Goal: Task Accomplishment & Management: Use online tool/utility

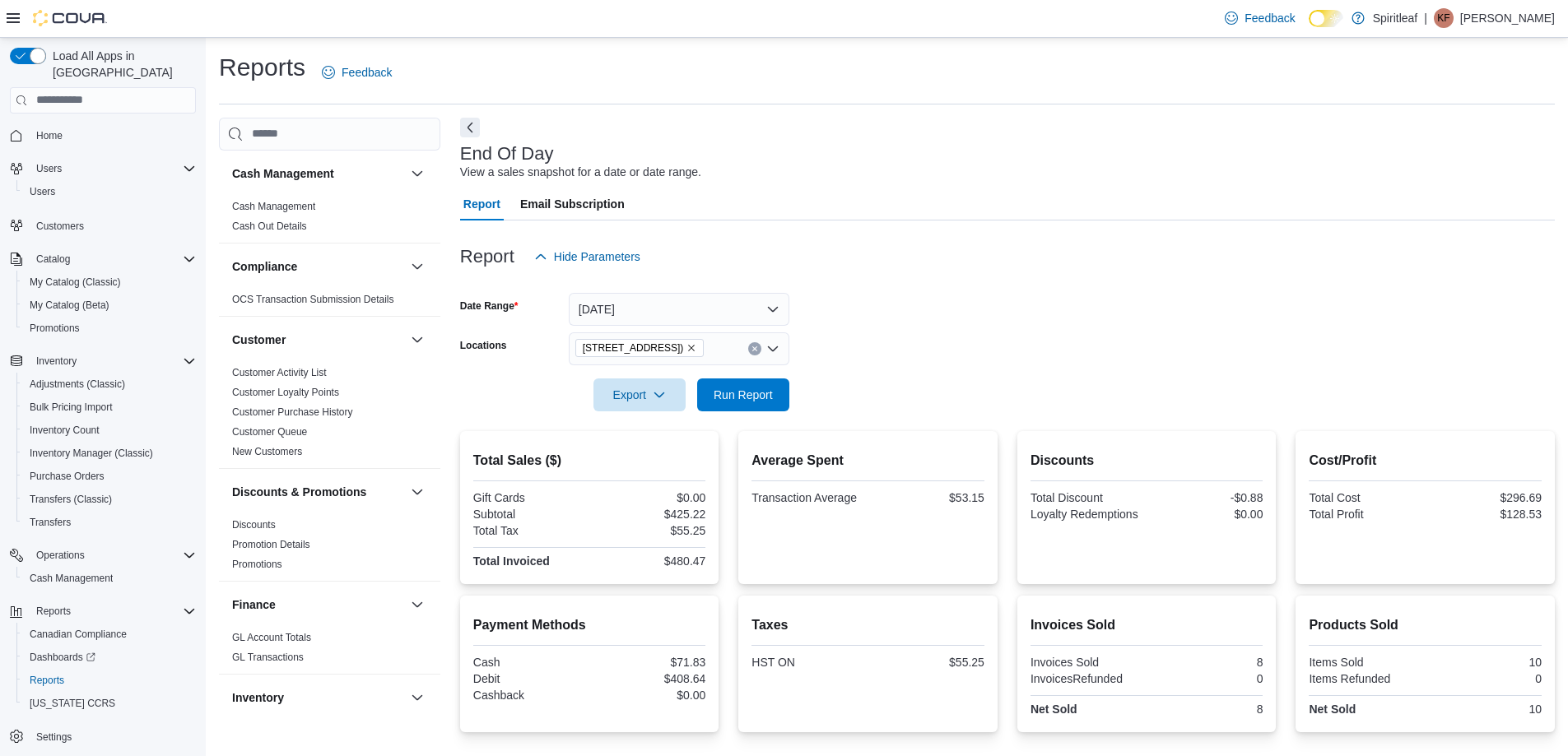
scroll to position [823, 0]
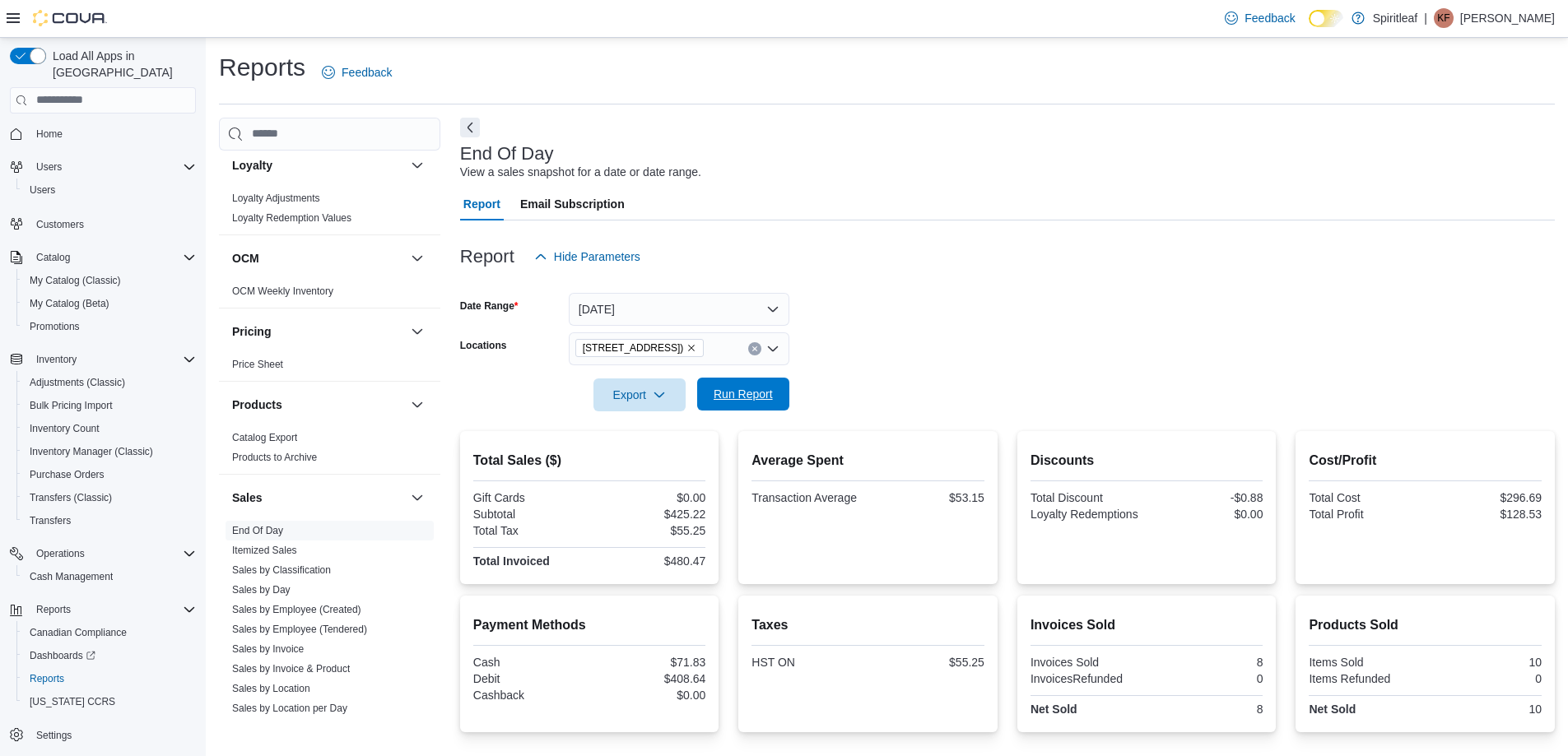
click at [754, 390] on span "Run Report" at bounding box center [743, 394] width 59 height 16
click at [849, 336] on form "Date Range [DATE] Locations [STREET_ADDRESS] ([GEOGRAPHIC_DATA]) Export Run Rep…" at bounding box center [1007, 343] width 1094 height 138
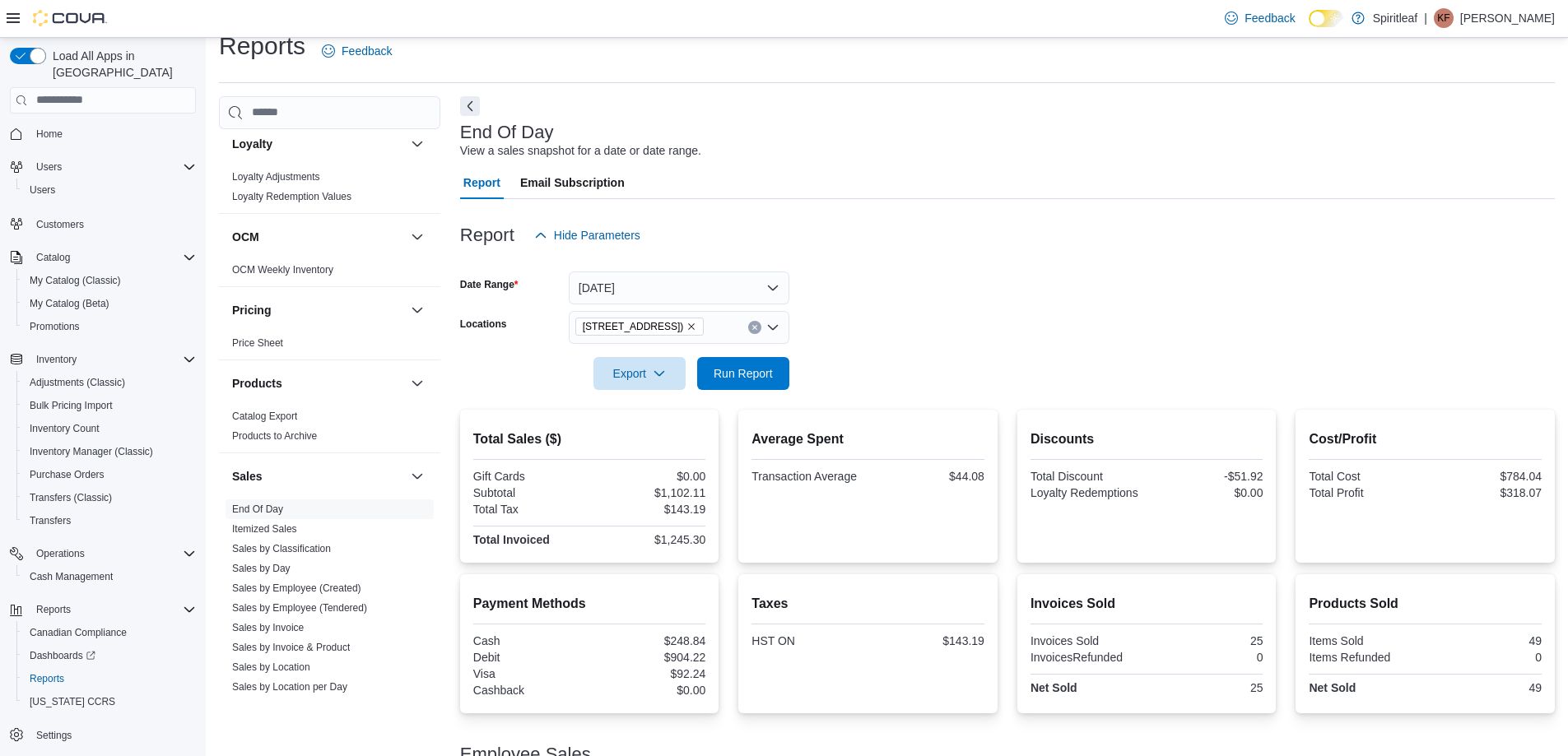
scroll to position [0, 0]
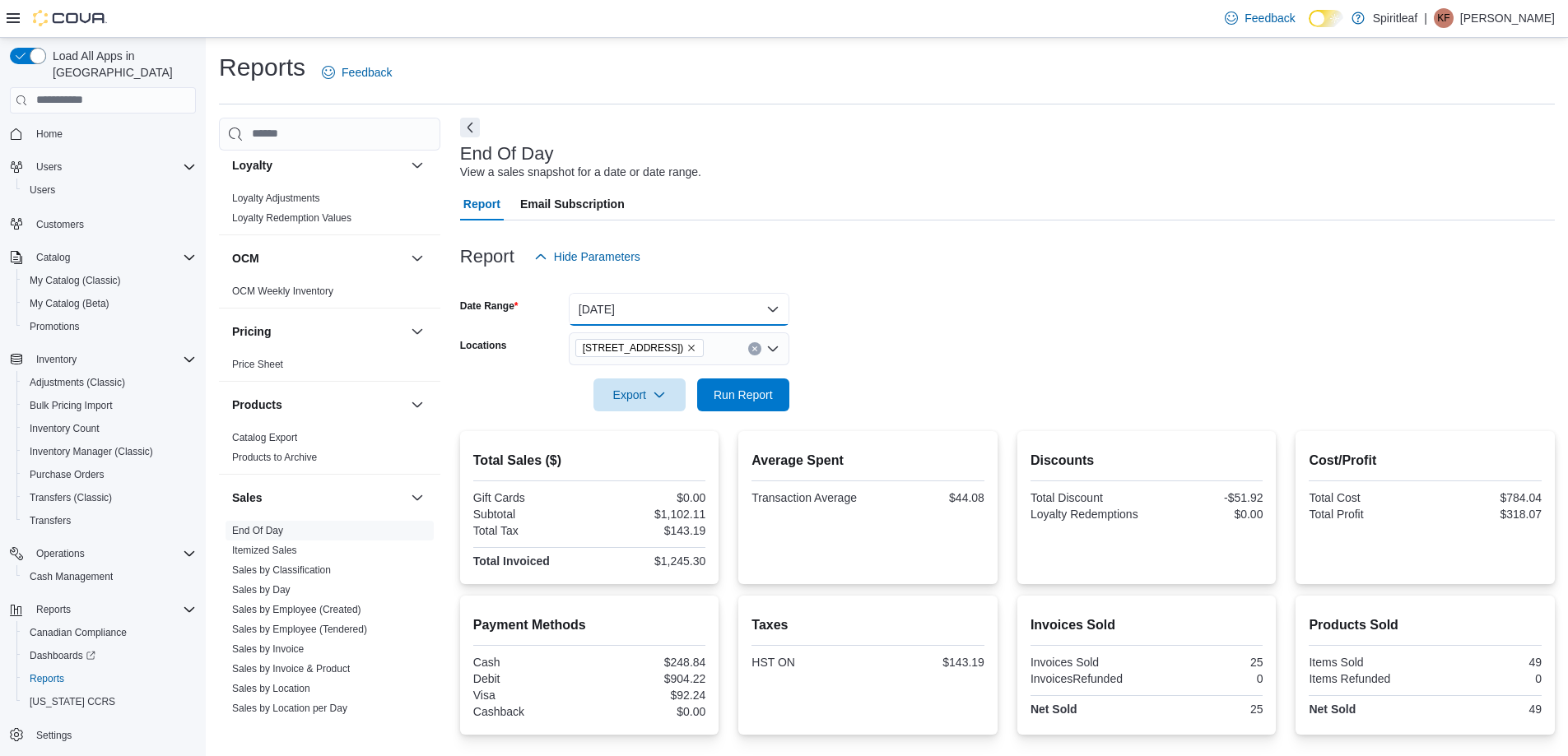
click at [713, 309] on button "[DATE]" at bounding box center [679, 309] width 221 height 33
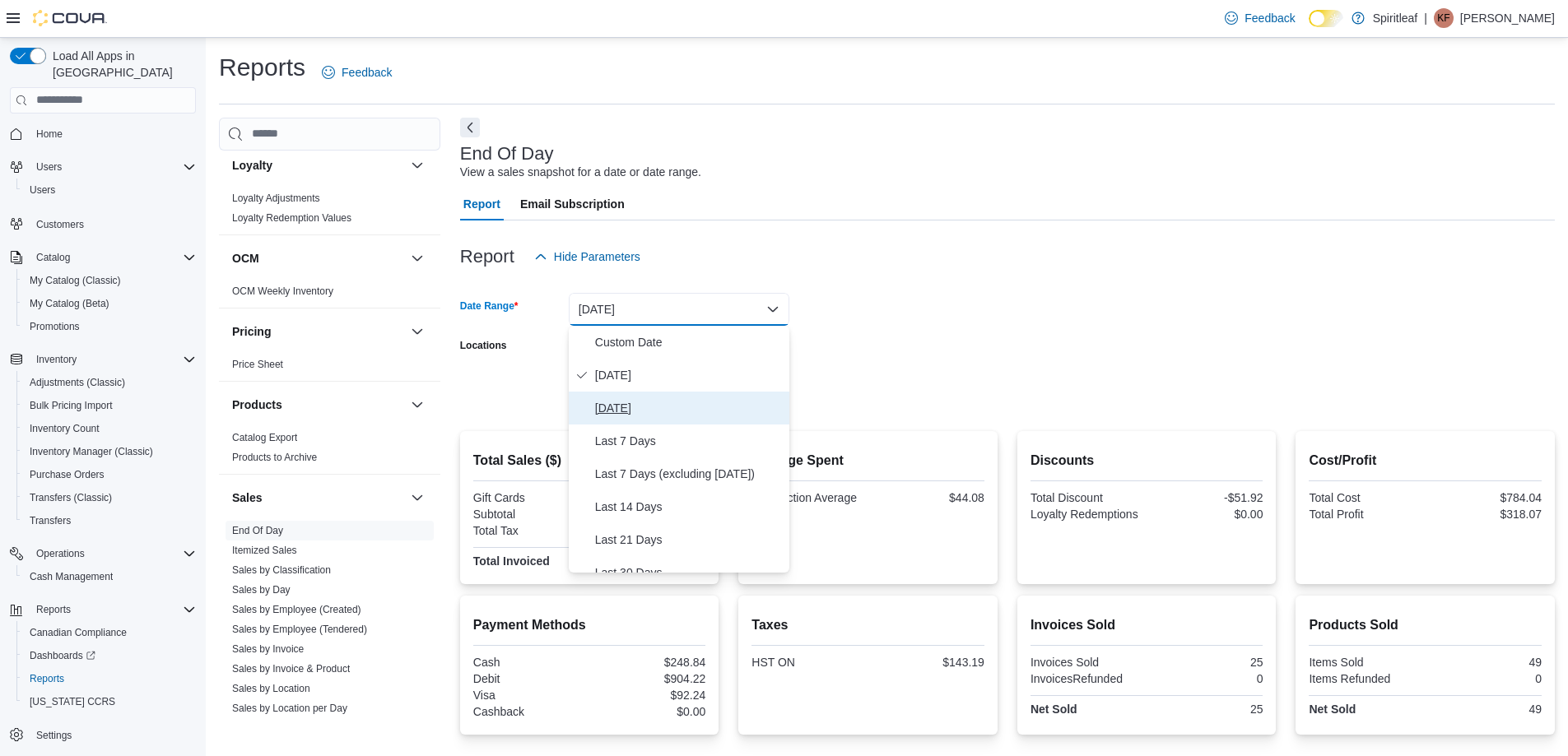
click at [635, 402] on span "[DATE]" at bounding box center [689, 408] width 187 height 20
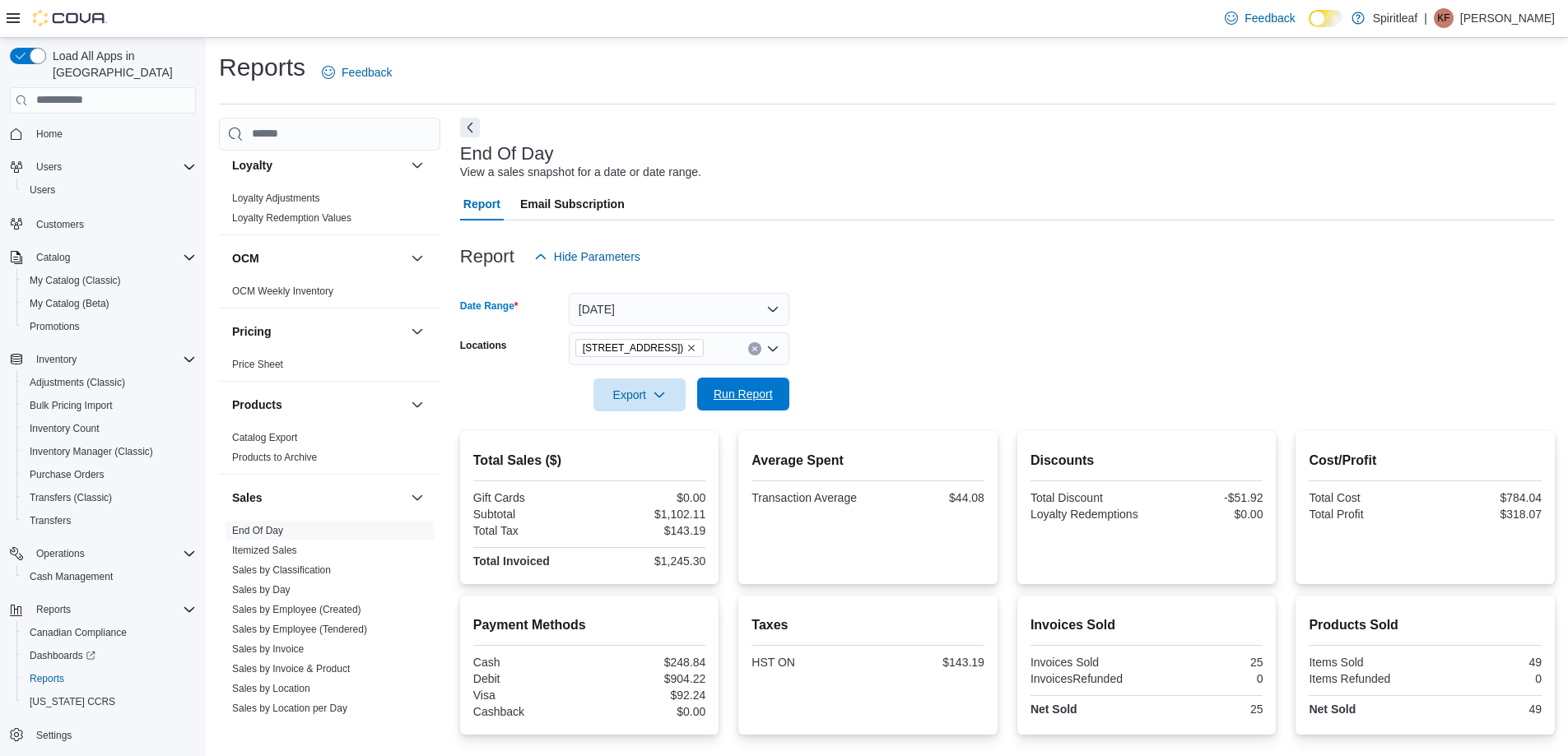
click at [721, 390] on span "Run Report" at bounding box center [743, 394] width 59 height 16
click at [764, 314] on button "[DATE]" at bounding box center [679, 309] width 221 height 33
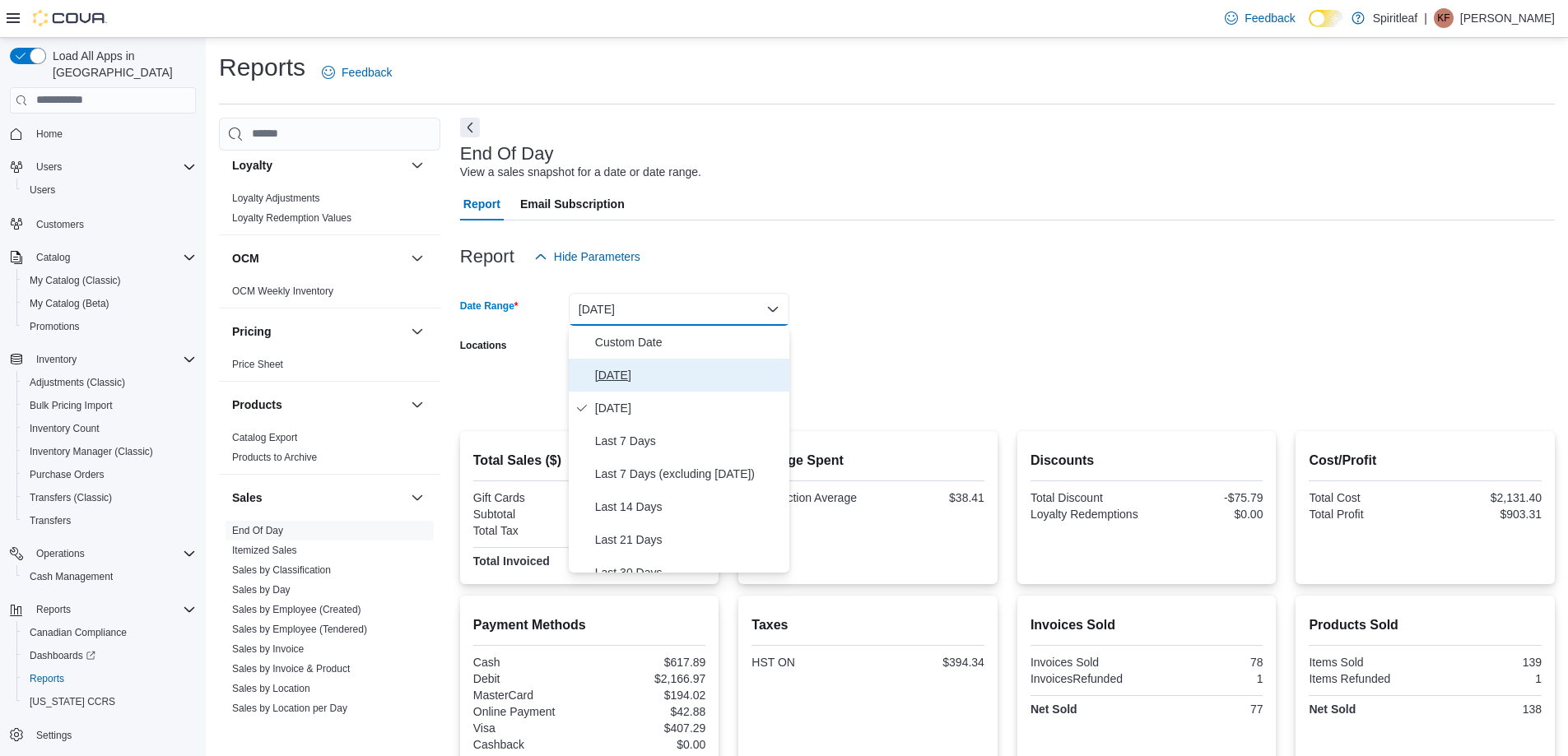
click at [614, 375] on span "[DATE]" at bounding box center [689, 375] width 187 height 20
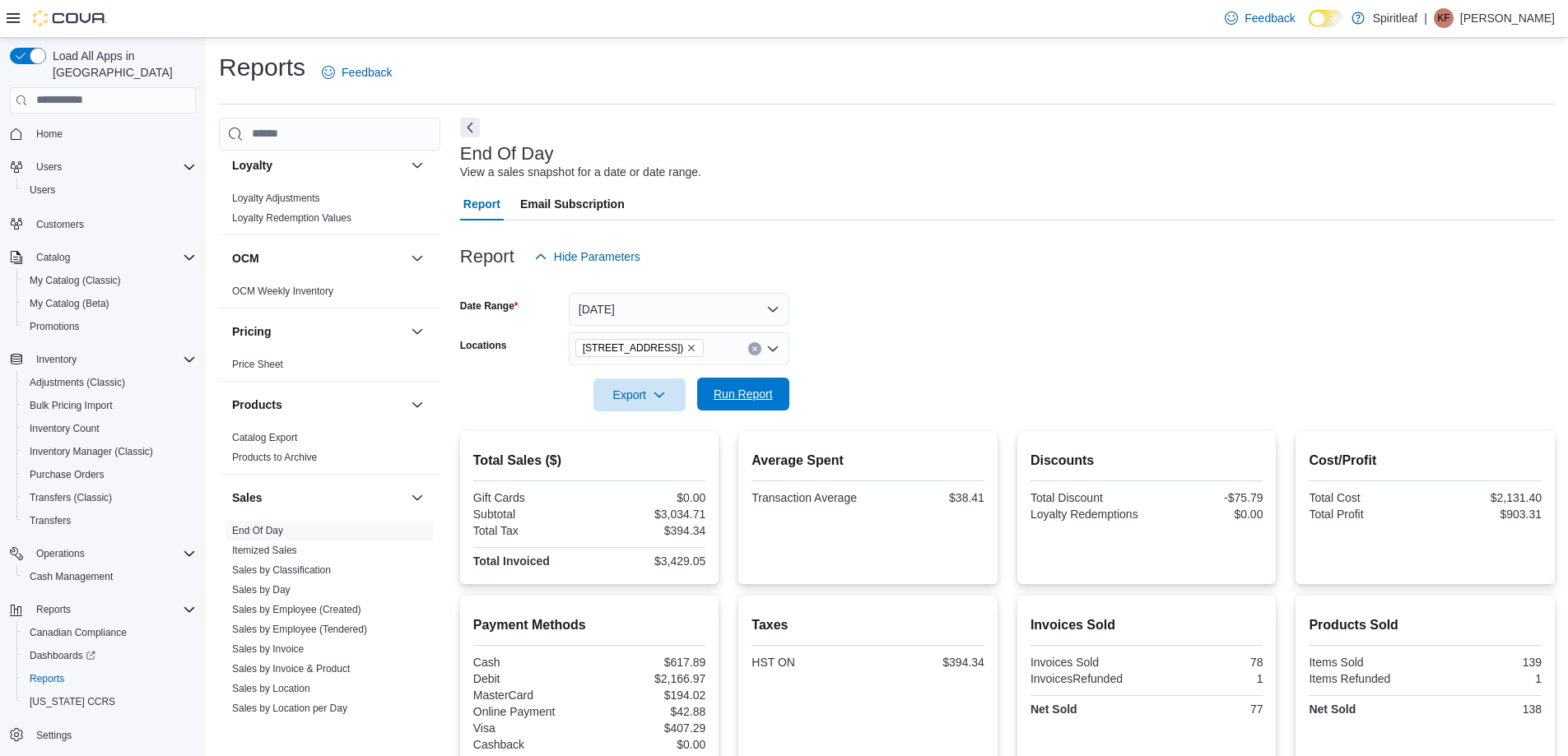
click at [730, 398] on span "Run Report" at bounding box center [743, 394] width 59 height 16
click at [761, 393] on span "Run Report" at bounding box center [743, 394] width 59 height 16
click at [763, 403] on span "Run Report" at bounding box center [744, 394] width 73 height 33
click at [1504, 227] on div at bounding box center [1007, 231] width 1094 height 20
click at [728, 396] on span "Run Report" at bounding box center [743, 394] width 59 height 16
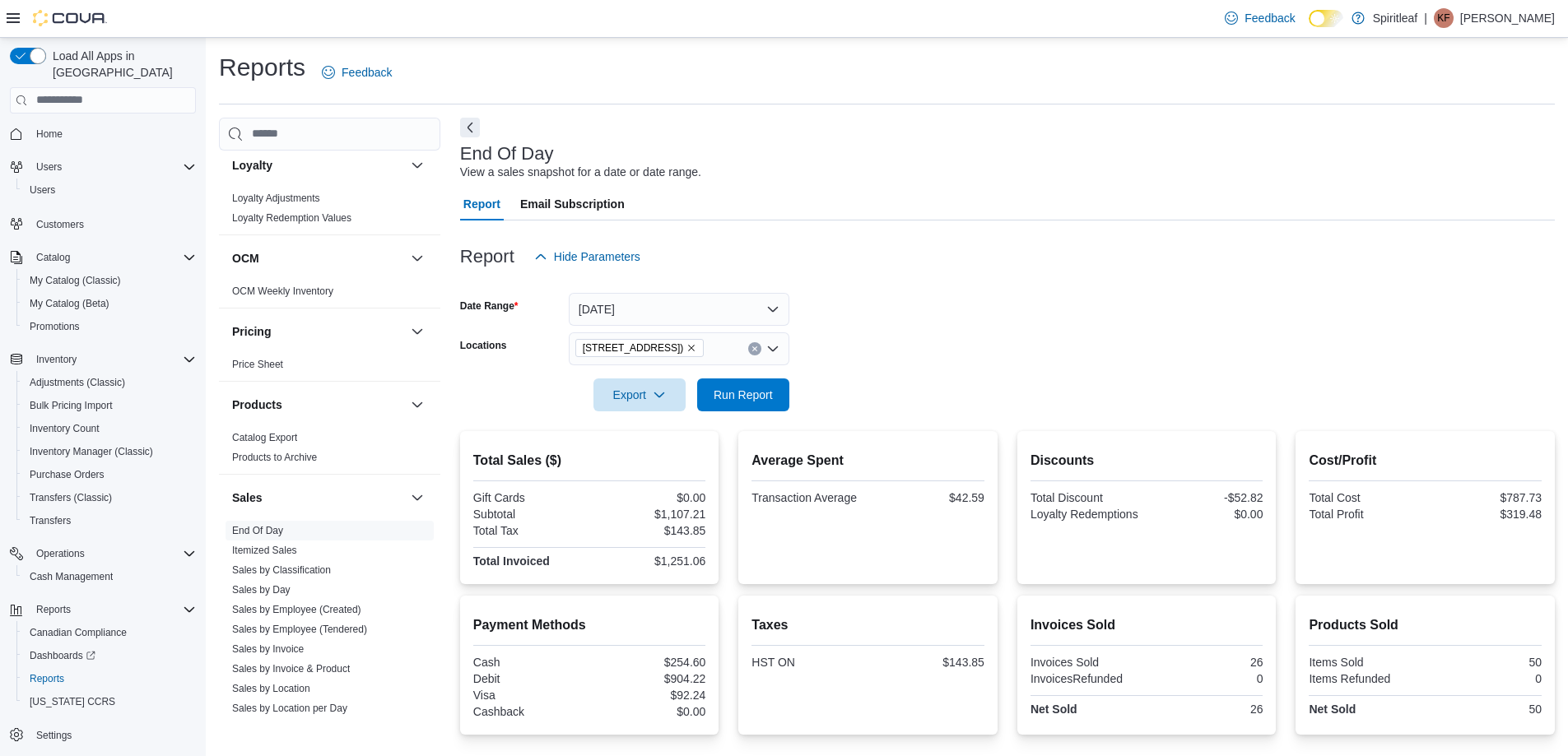
click at [591, 750] on div at bounding box center [1007, 756] width 1094 height 20
